Goal: Information Seeking & Learning: Learn about a topic

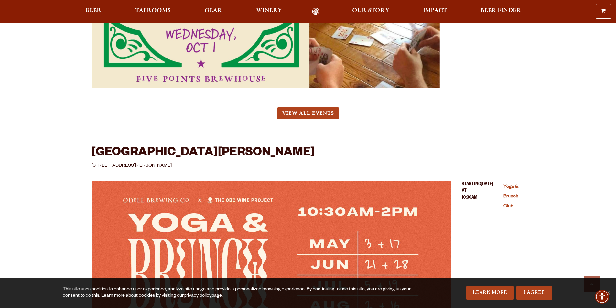
scroll to position [1423, 0]
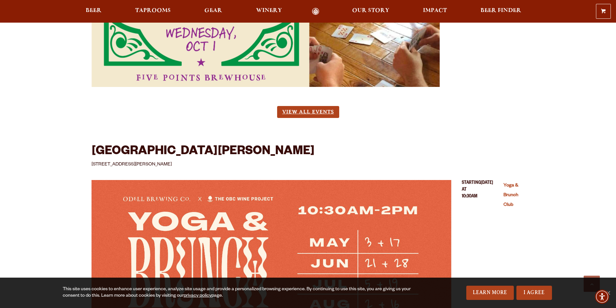
click at [297, 110] on link "View All Events" at bounding box center [308, 112] width 62 height 12
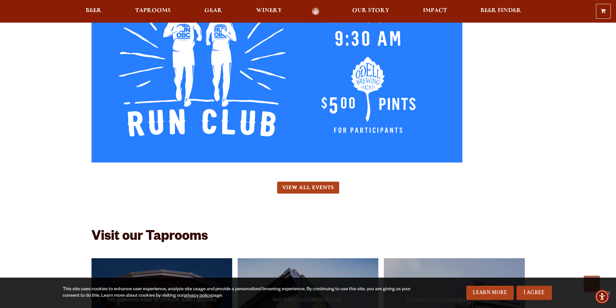
scroll to position [3913, 0]
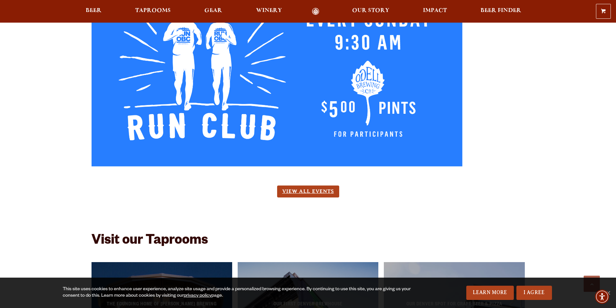
click at [303, 186] on link "View All Events" at bounding box center [308, 192] width 62 height 12
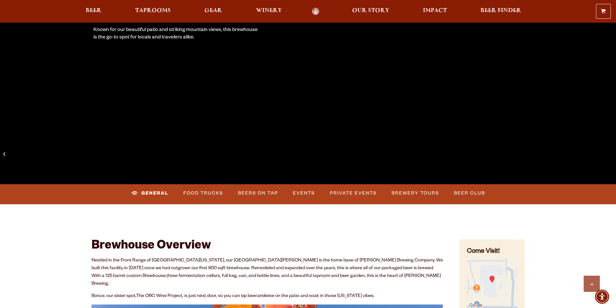
scroll to position [259, 0]
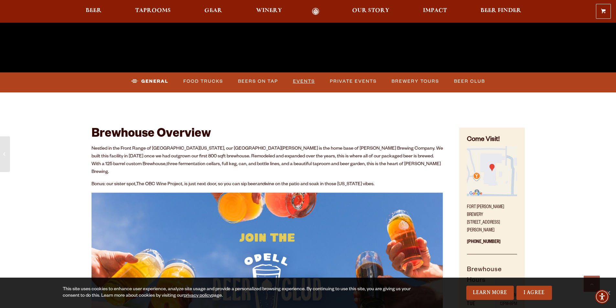
click at [290, 84] on link "Events" at bounding box center [303, 81] width 27 height 15
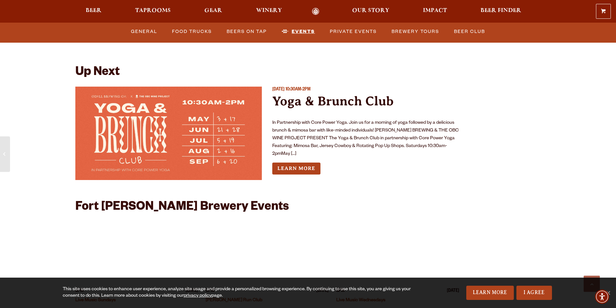
scroll to position [2722, 0]
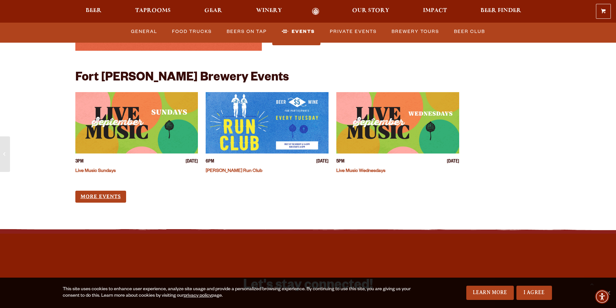
click at [120, 191] on link "More Events" at bounding box center [100, 197] width 51 height 12
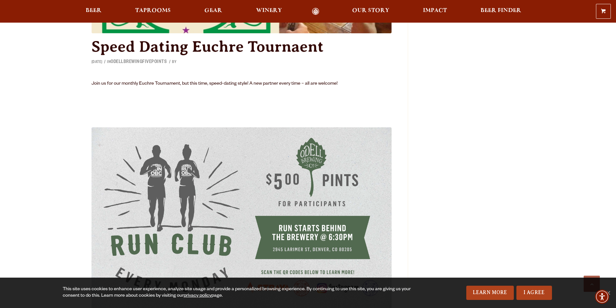
scroll to position [5206, 0]
